Goal: Find specific page/section: Find specific page/section

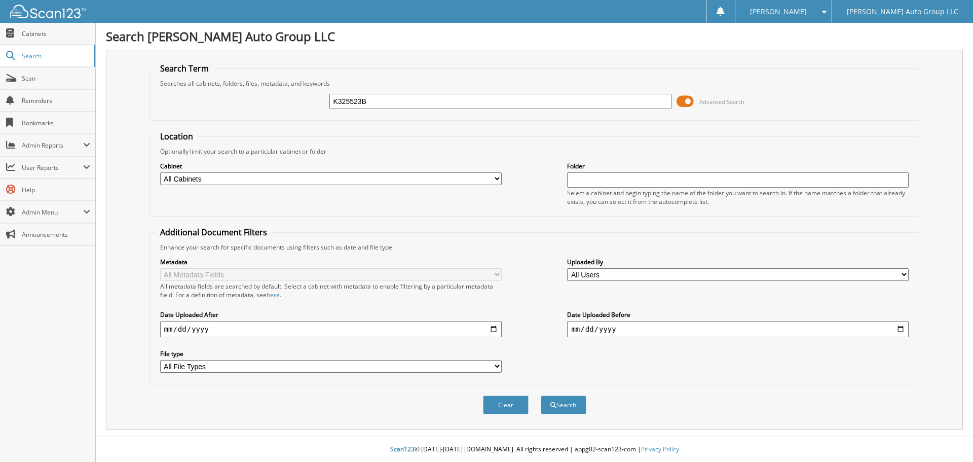
type input "K325523B"
click at [541, 395] on button "Search" at bounding box center [564, 404] width 46 height 19
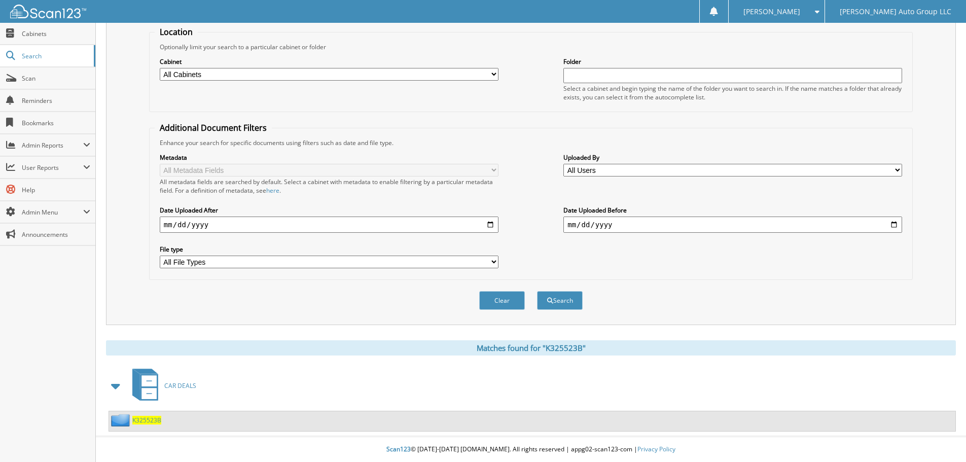
scroll to position [105, 0]
click at [147, 420] on span "K325523B" at bounding box center [146, 420] width 29 height 9
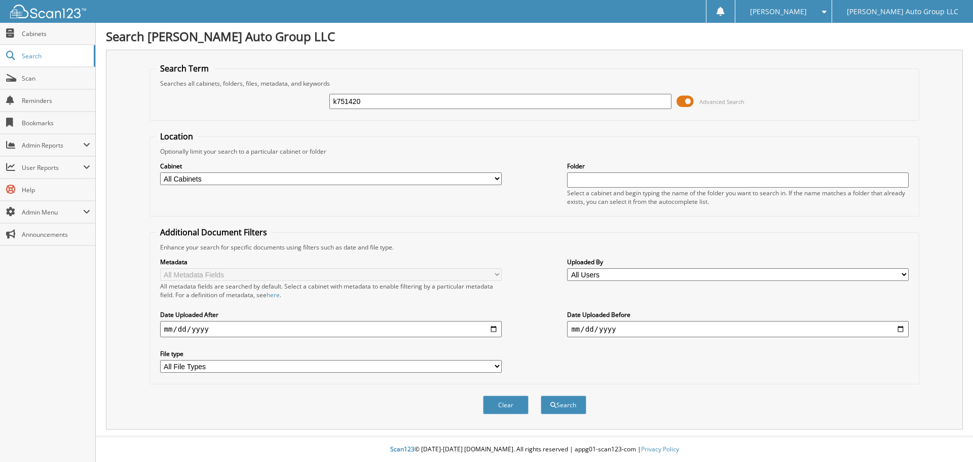
type input "k751420"
click at [541, 395] on button "Search" at bounding box center [564, 404] width 46 height 19
